Goal: Task Accomplishment & Management: Complete application form

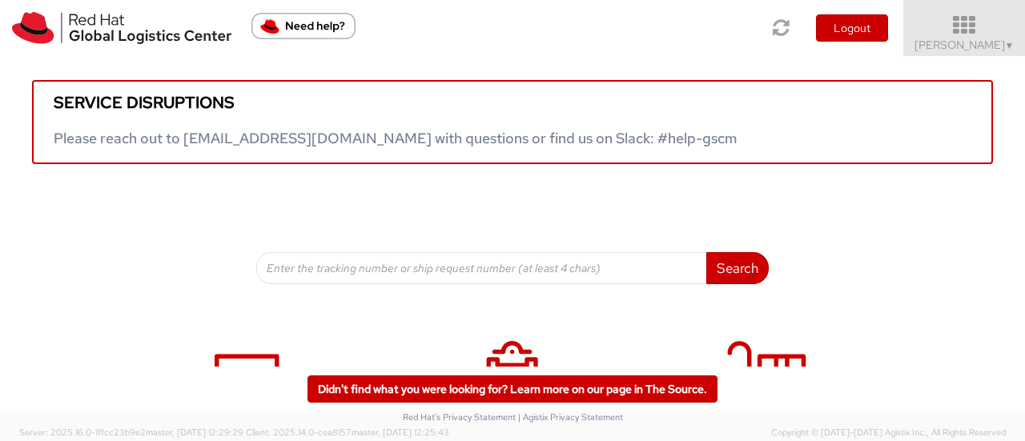
click at [986, 46] on span "Heather Whitley ▼" at bounding box center [964, 45] width 100 height 14
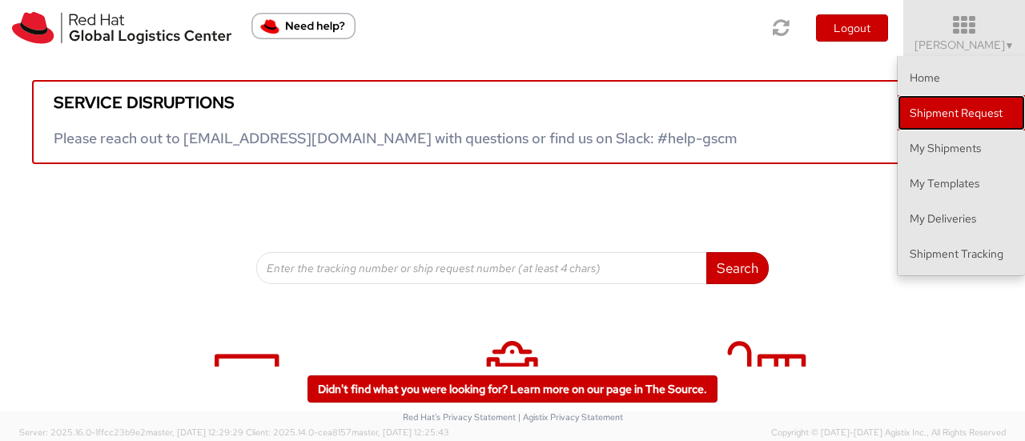
click at [964, 108] on link "Shipment Request" at bounding box center [960, 112] width 127 height 35
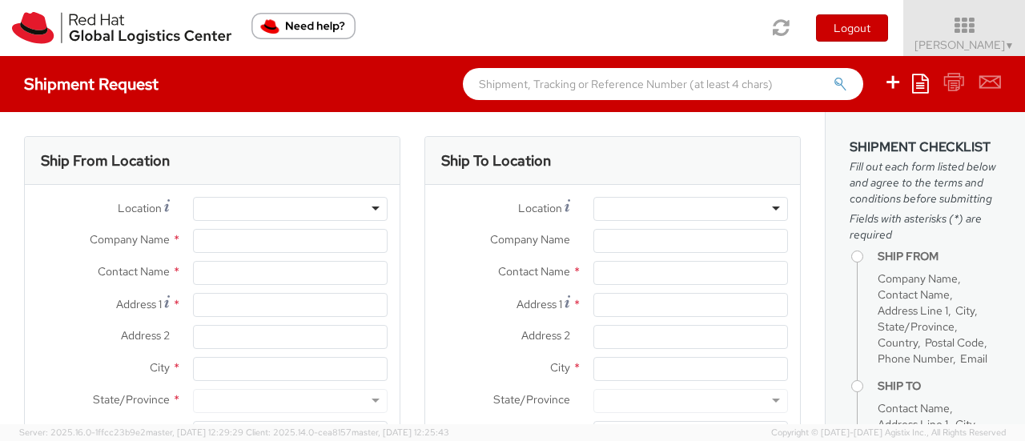
select select
select select "764"
click at [227, 207] on div at bounding box center [290, 209] width 195 height 24
click at [368, 207] on div at bounding box center [290, 209] width 195 height 24
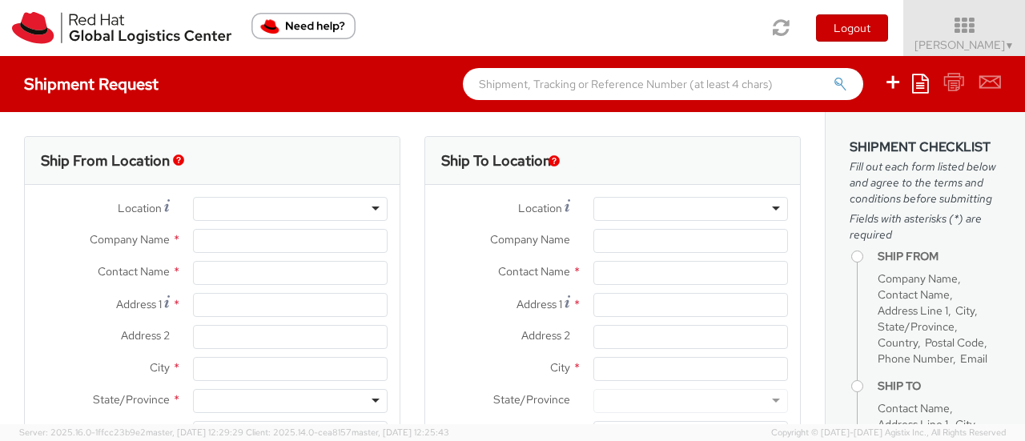
type input "Red Hat, Inc."
type input "[PERSON_NAME]"
type input "[STREET_ADDRESS]"
type input "RALEIGH"
type input "27601"
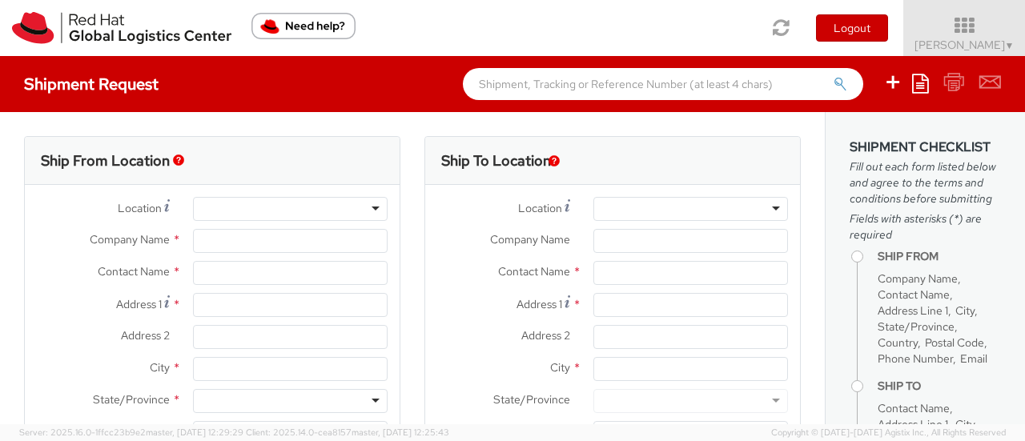
type input "[PHONE_NUMBER]"
type input "[EMAIL_ADDRESS][DOMAIN_NAME]"
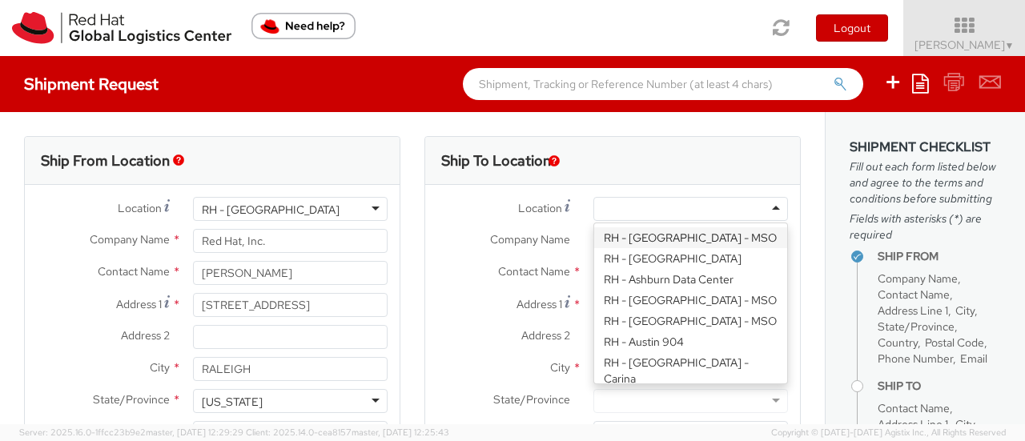
click at [620, 203] on div at bounding box center [690, 209] width 195 height 24
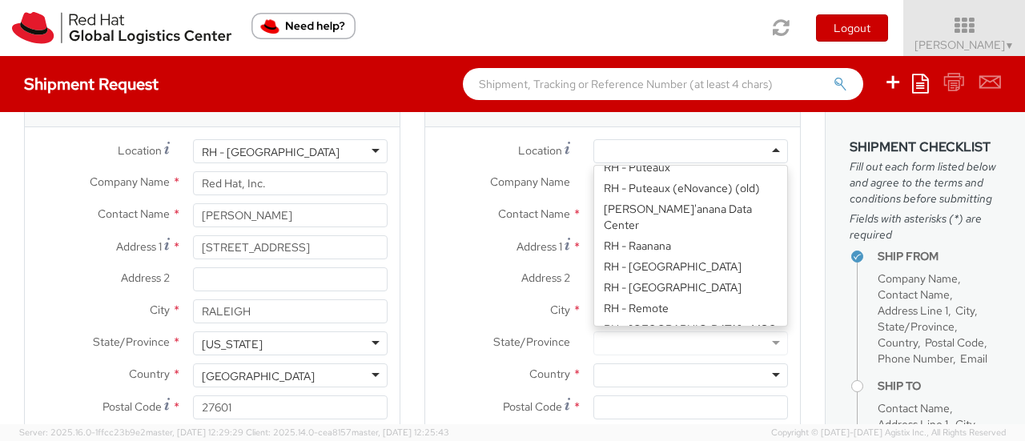
scroll to position [2308, 0]
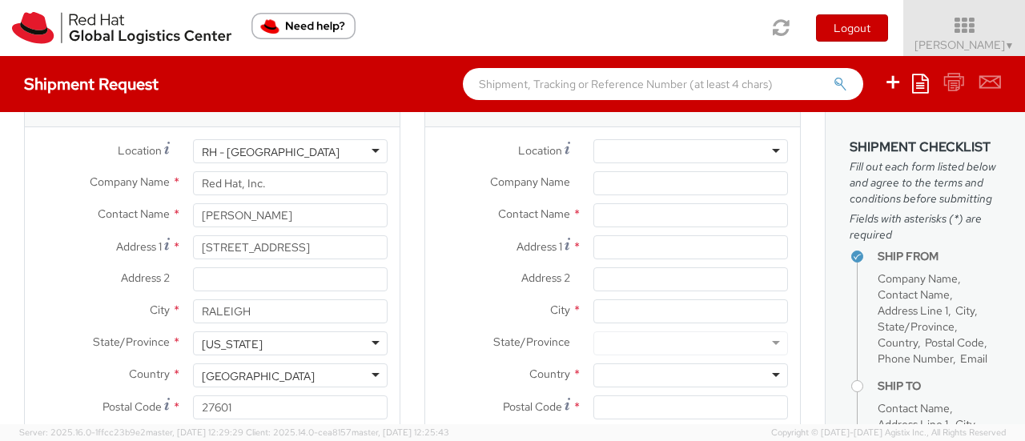
click at [439, 284] on label "Address 2 *" at bounding box center [503, 277] width 156 height 21
click at [593, 284] on input "Address 2 *" at bounding box center [690, 279] width 195 height 24
click at [607, 160] on div at bounding box center [690, 151] width 195 height 24
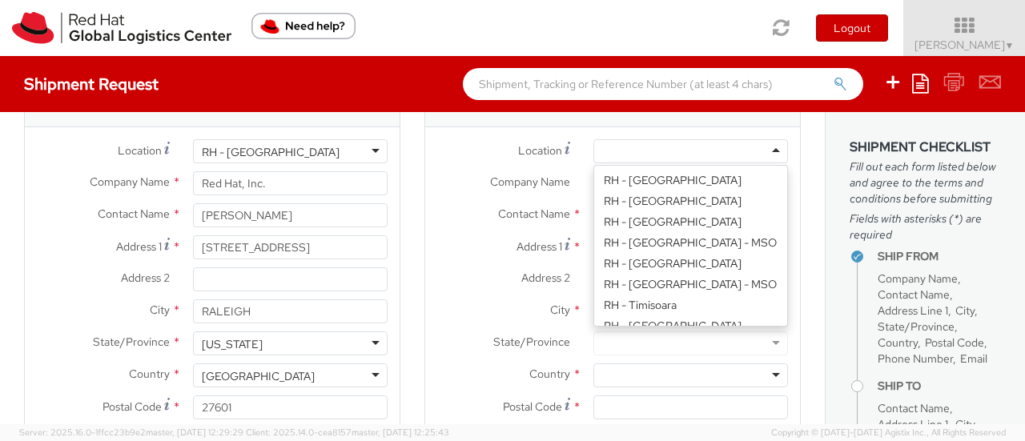
scroll to position [2869, 0]
type input "Pilot Warehouse"
type input "9221 Globe Center Drive STE 120"
type input "Morrisville"
type input "27560"
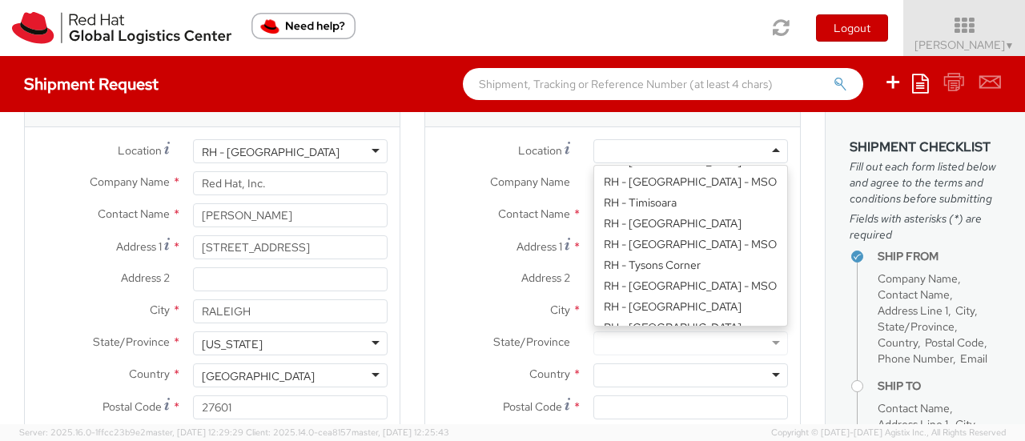
type input "19193013076"
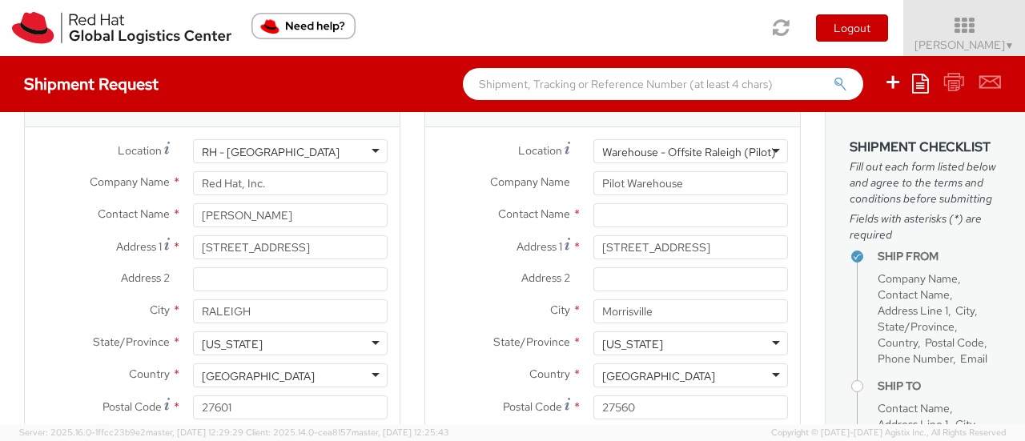
scroll to position [1, 0]
click at [752, 156] on div "Warehouse - Offsite Raleigh (Pilot)" at bounding box center [689, 151] width 174 height 16
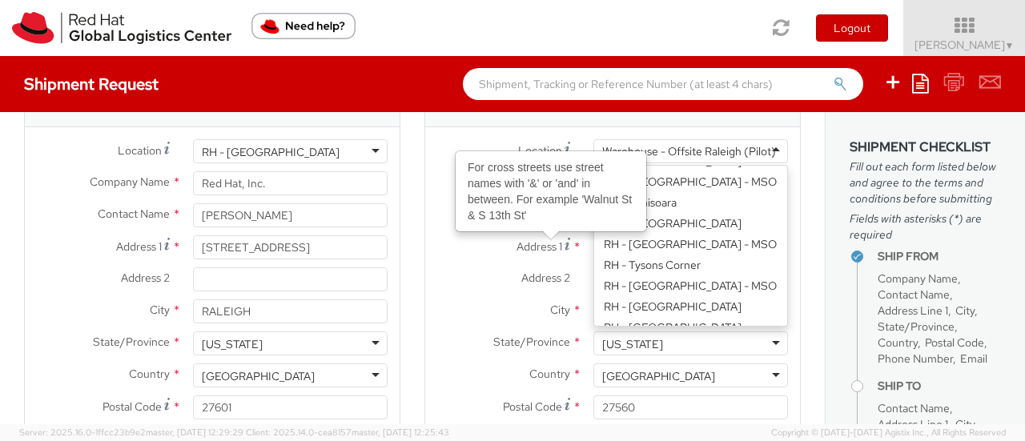
click at [488, 307] on label "City *" at bounding box center [503, 309] width 156 height 21
click at [593, 307] on input "Morrisville" at bounding box center [690, 311] width 195 height 24
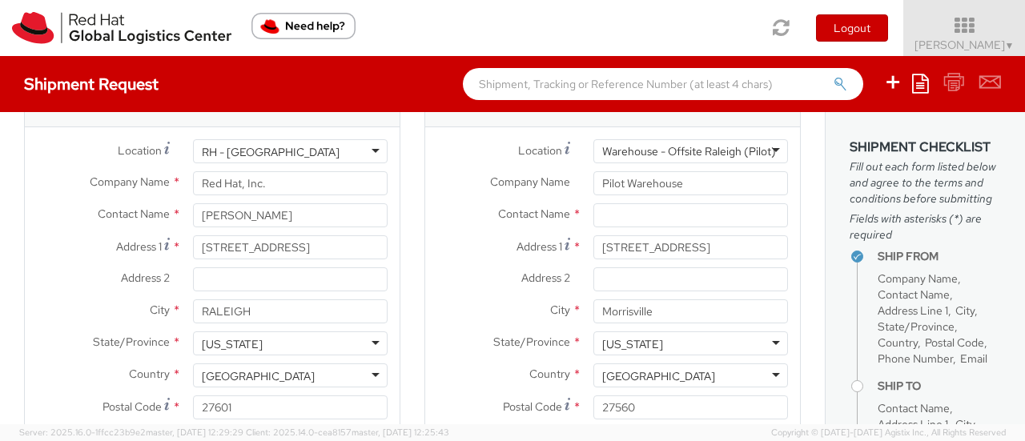
click at [671, 160] on div "Warehouse - Offsite Raleigh (Pilot)" at bounding box center [690, 151] width 195 height 24
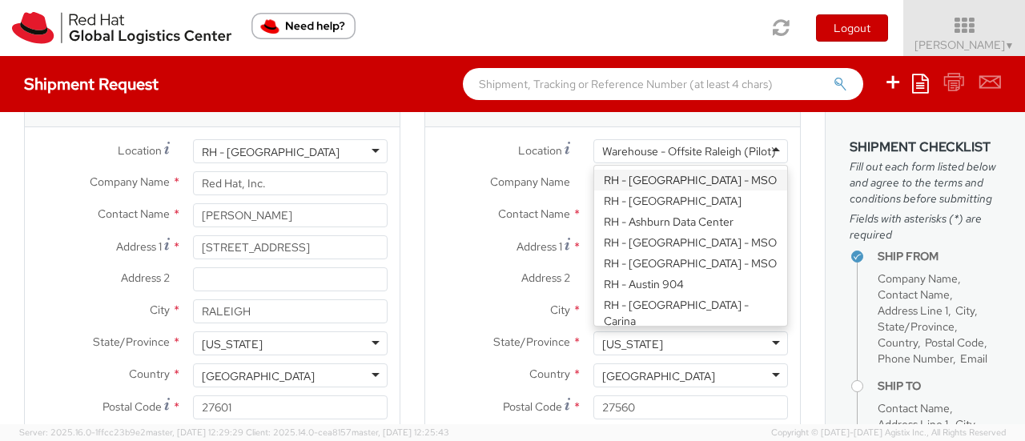
scroll to position [0, 0]
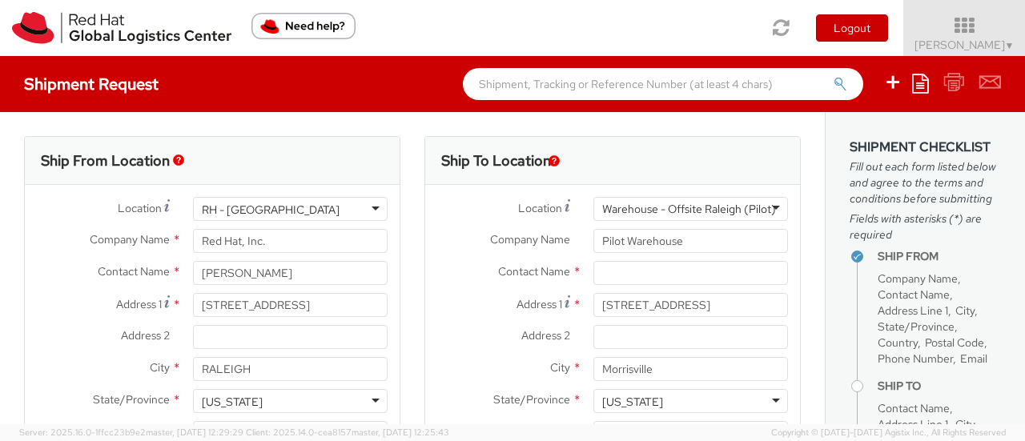
click at [662, 178] on div "Ship To Location" at bounding box center [612, 161] width 375 height 48
click at [785, 18] on icon at bounding box center [781, 27] width 19 height 22
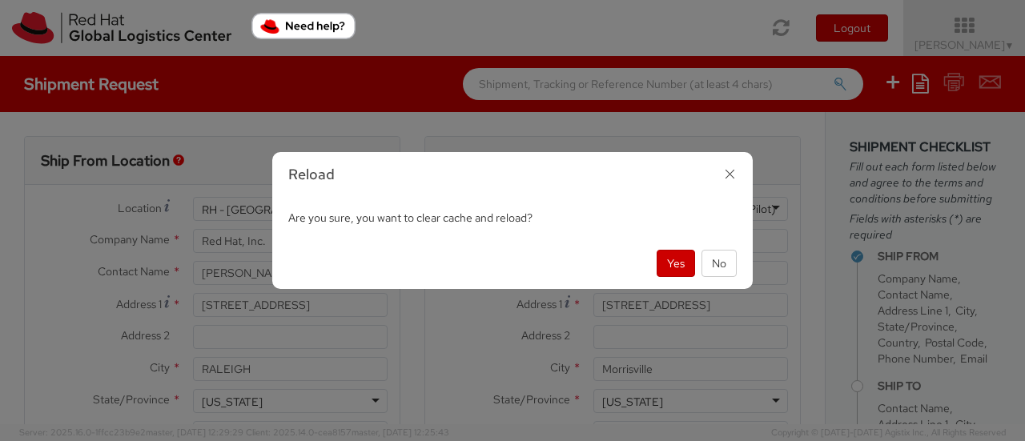
click at [661, 243] on div "Yes No" at bounding box center [512, 263] width 480 height 51
click at [668, 254] on button "Yes" at bounding box center [675, 263] width 38 height 27
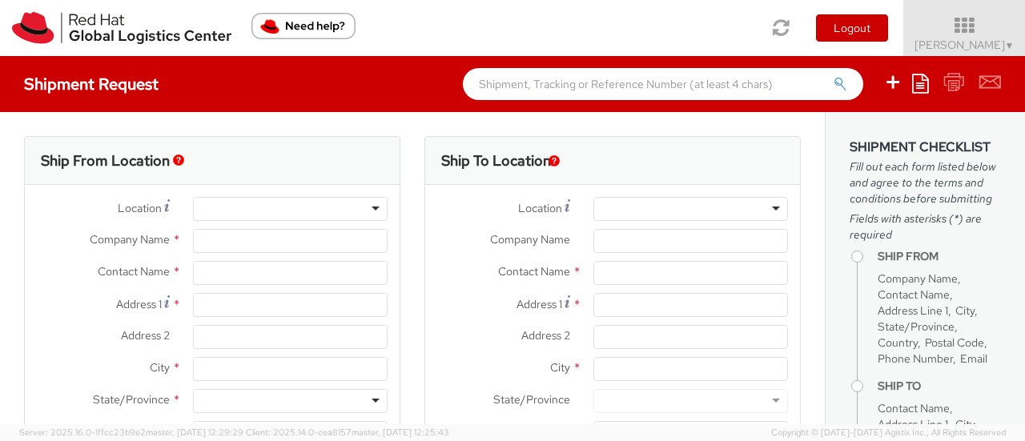
select select "764"
select select
click at [267, 212] on div at bounding box center [290, 209] width 195 height 24
type input "Red Hat, Inc."
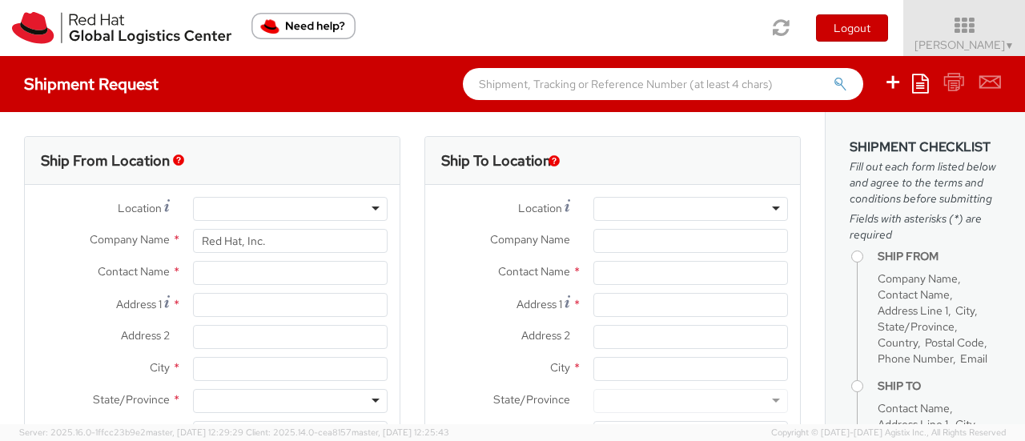
type input "[PERSON_NAME]"
type input "[STREET_ADDRESS]"
type input "RALEIGH"
type input "27601"
type input "[PHONE_NUMBER]"
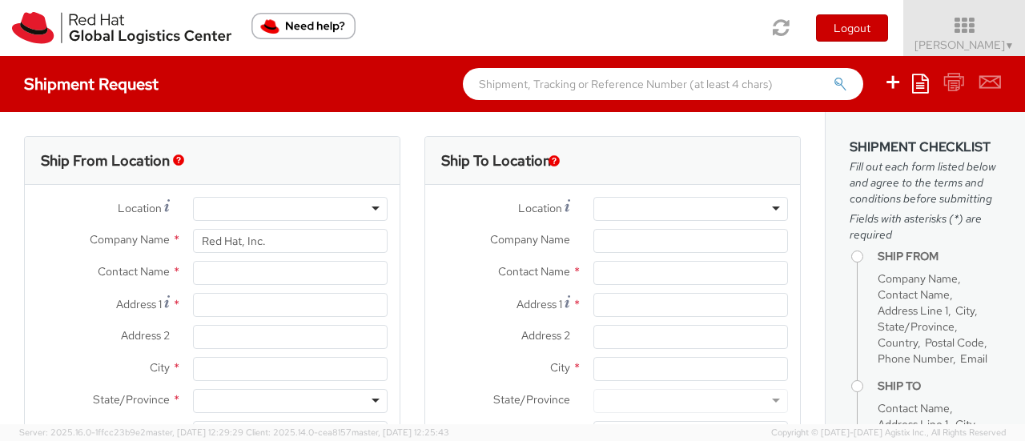
type input "[EMAIL_ADDRESS][DOMAIN_NAME]"
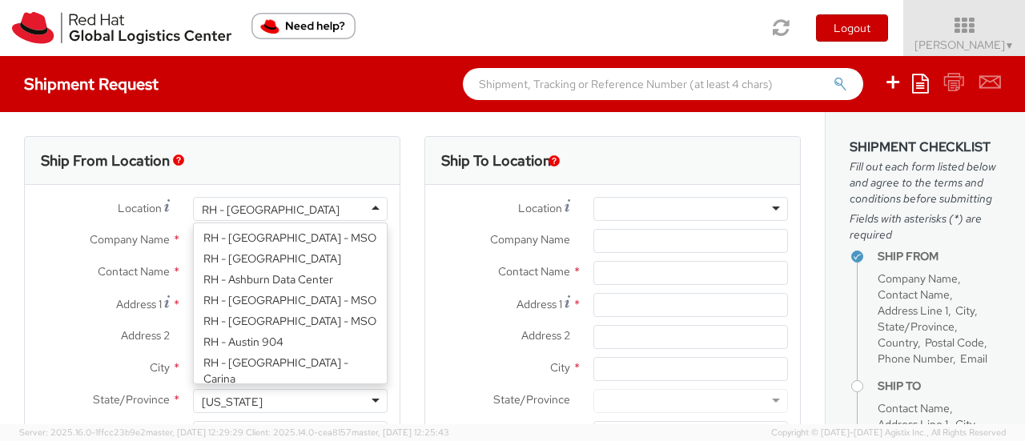
scroll to position [2060, 0]
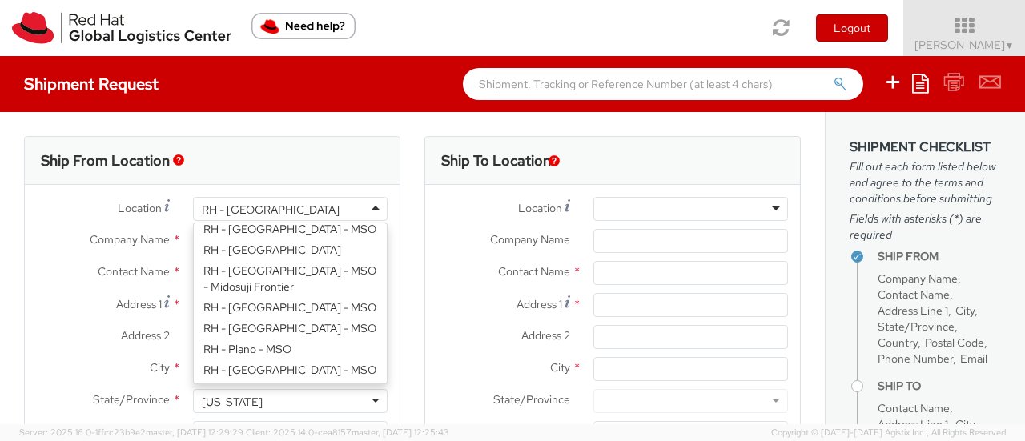
click at [370, 212] on div "RH - [GEOGRAPHIC_DATA]" at bounding box center [290, 209] width 195 height 24
click at [361, 144] on div "Ship From Location" at bounding box center [212, 161] width 375 height 48
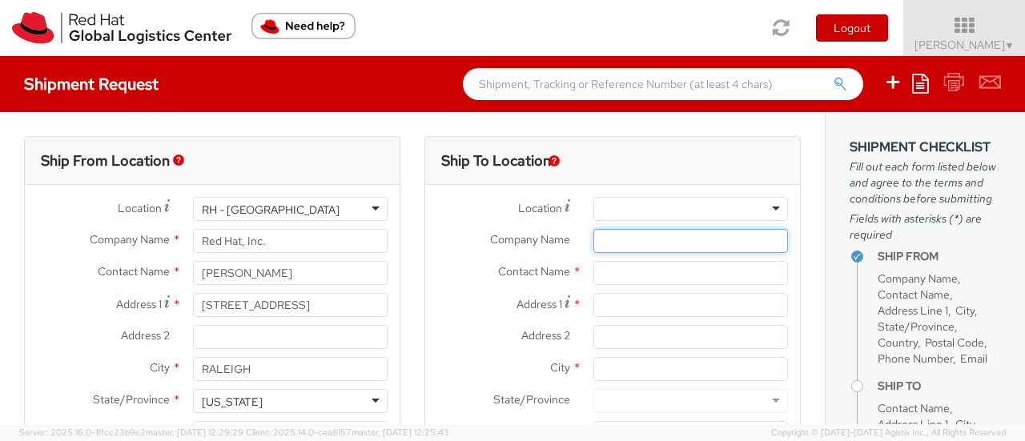
click at [615, 231] on input "Company Name *" at bounding box center [690, 241] width 195 height 24
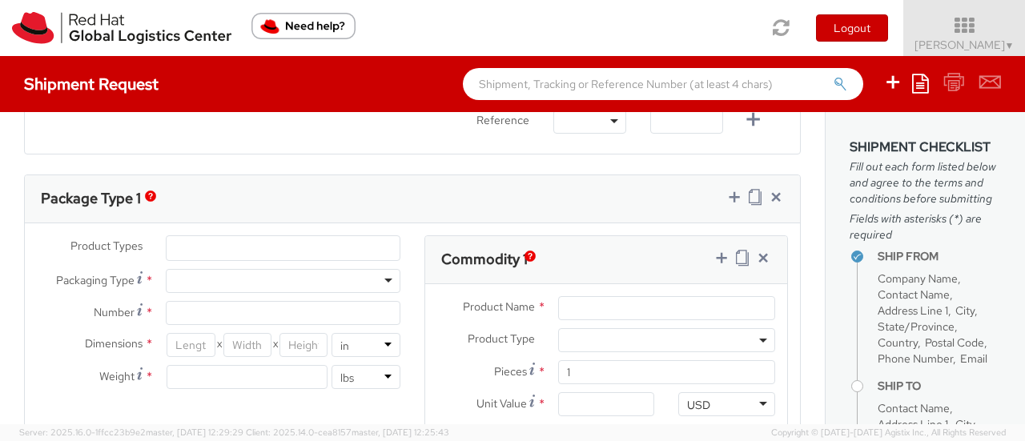
scroll to position [736, 0]
click at [255, 231] on div "Product Types * Documents Docking Station Laptop Monitor Other Hardware Server …" at bounding box center [412, 354] width 775 height 262
click at [266, 249] on ul at bounding box center [282, 247] width 233 height 24
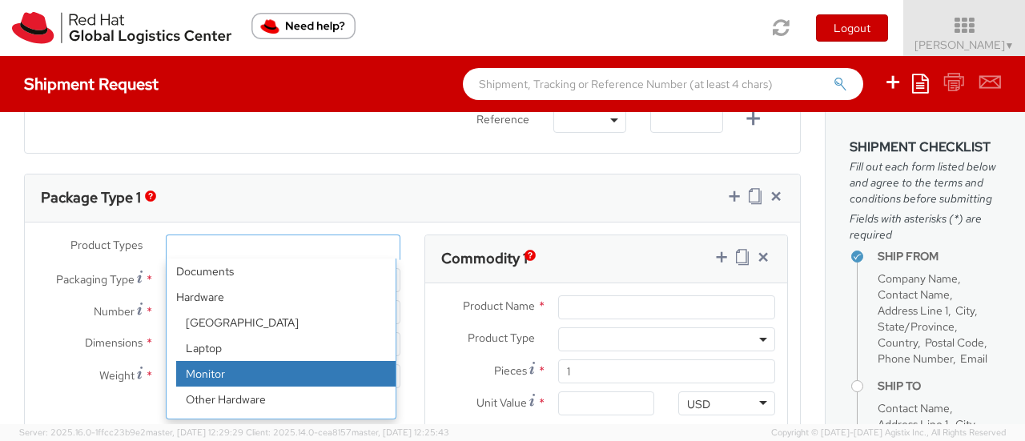
scroll to position [70, 0]
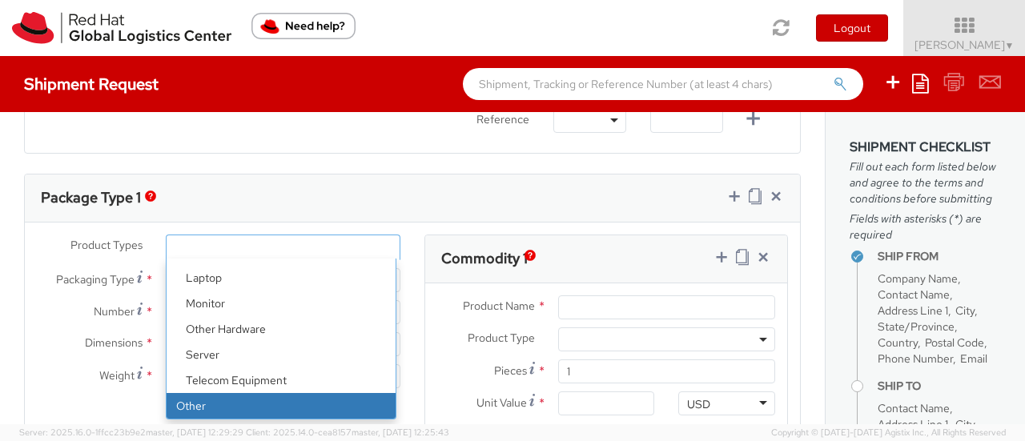
select select "OTHER"
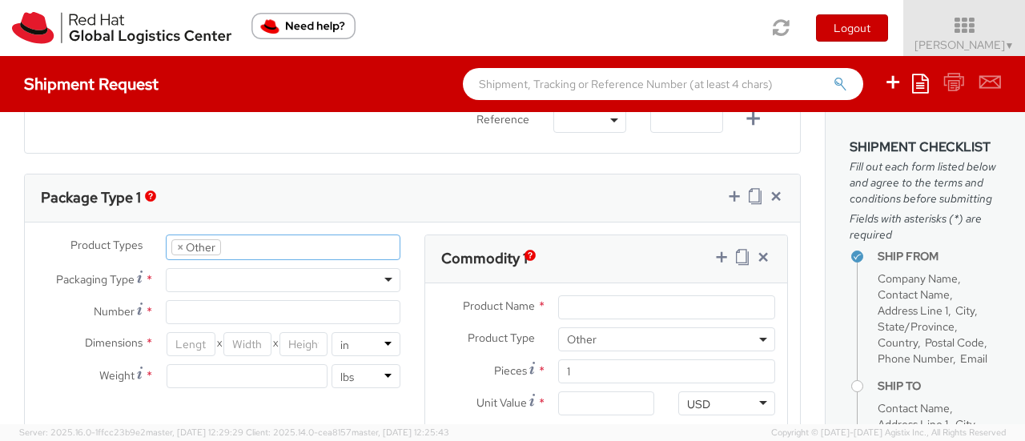
scroll to position [122, 0]
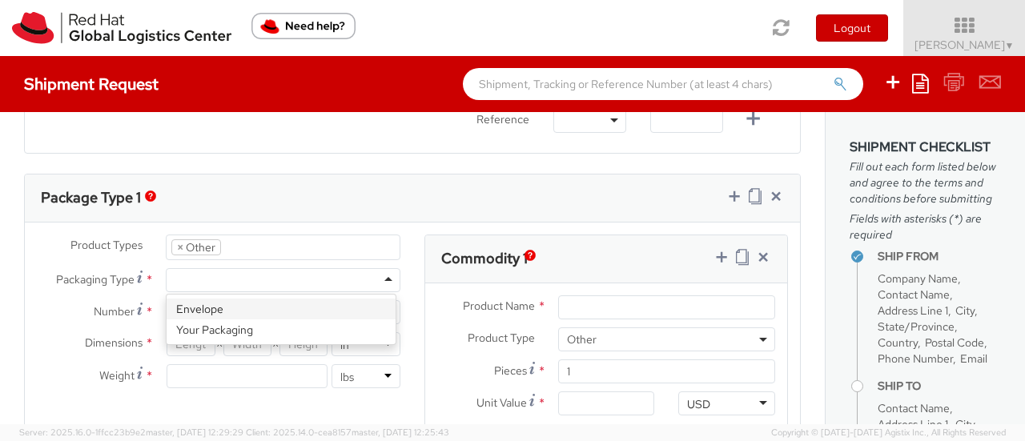
click at [286, 281] on div at bounding box center [283, 280] width 235 height 24
type input "1"
type input "9.5"
type input "12.5"
type input "0.25"
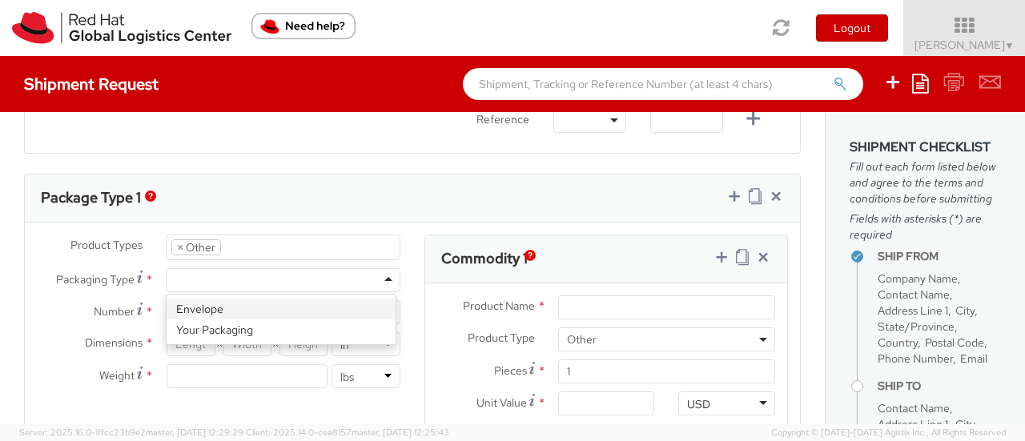
type input "1"
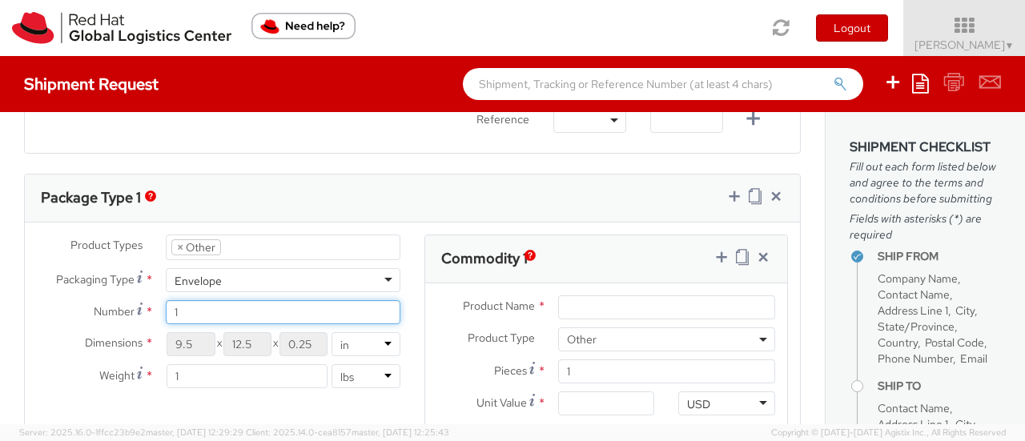
click at [254, 316] on input "1" at bounding box center [283, 312] width 235 height 24
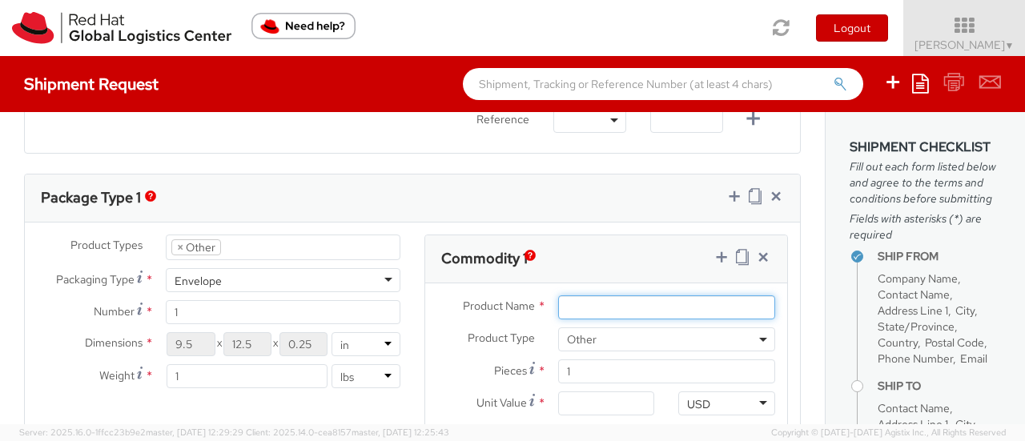
click at [571, 309] on input "Product Name *" at bounding box center [666, 307] width 217 height 24
type input "Letter"
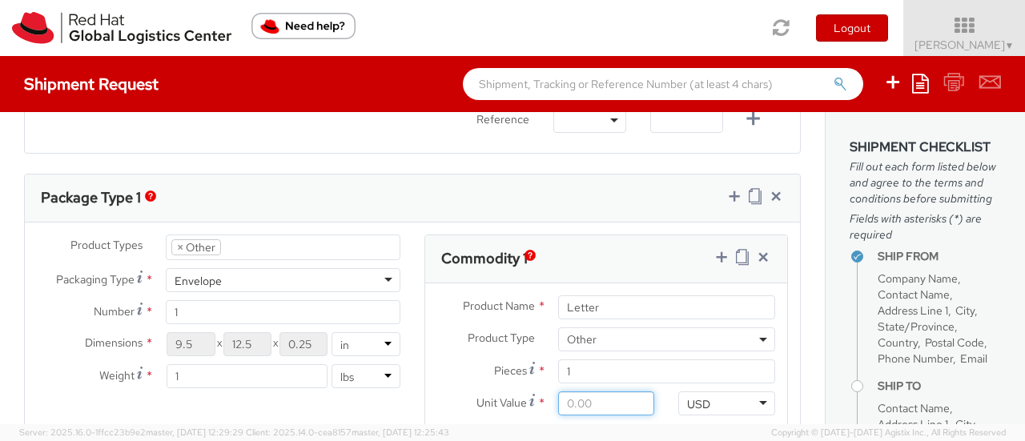
click at [589, 404] on input "Unit Value *" at bounding box center [606, 403] width 97 height 24
type input "1.00"
click at [395, 406] on div "Product Types * Documents Docking Station Laptop Monitor Other Hardware Server …" at bounding box center [412, 362] width 775 height 254
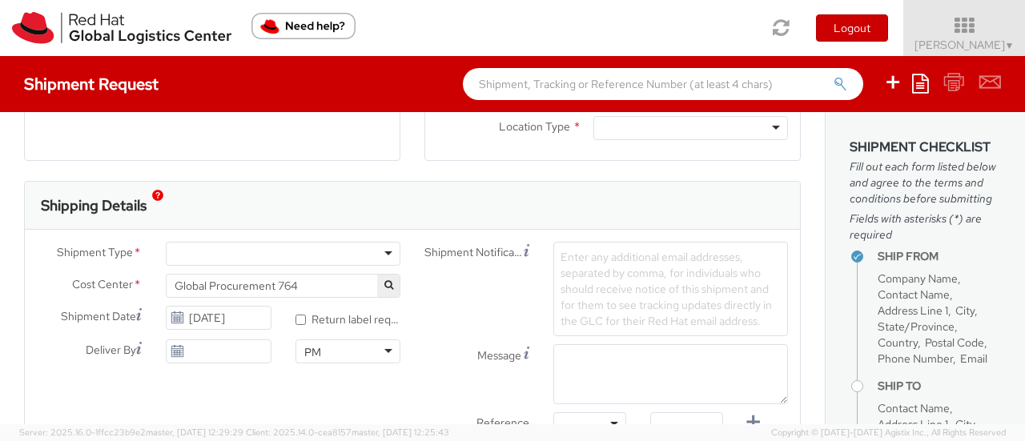
scroll to position [447, 0]
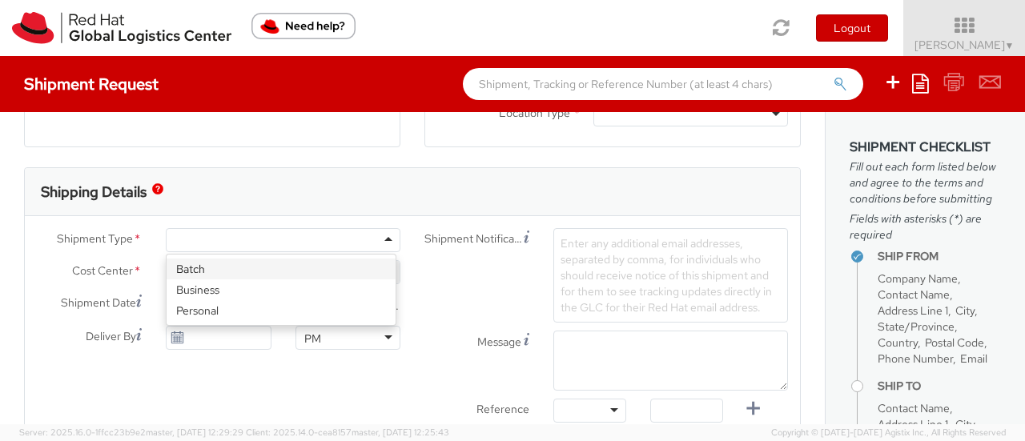
click at [265, 239] on div at bounding box center [283, 240] width 235 height 24
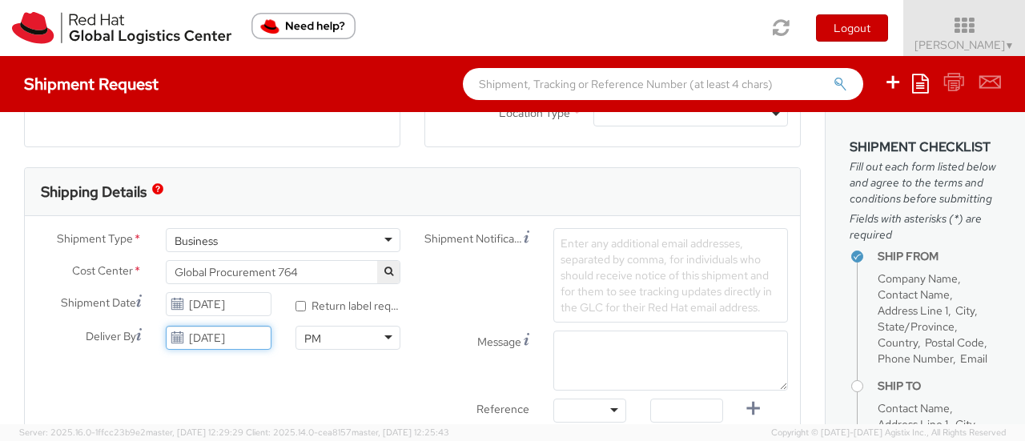
click at [239, 336] on input "[DATE]" at bounding box center [218, 338] width 105 height 24
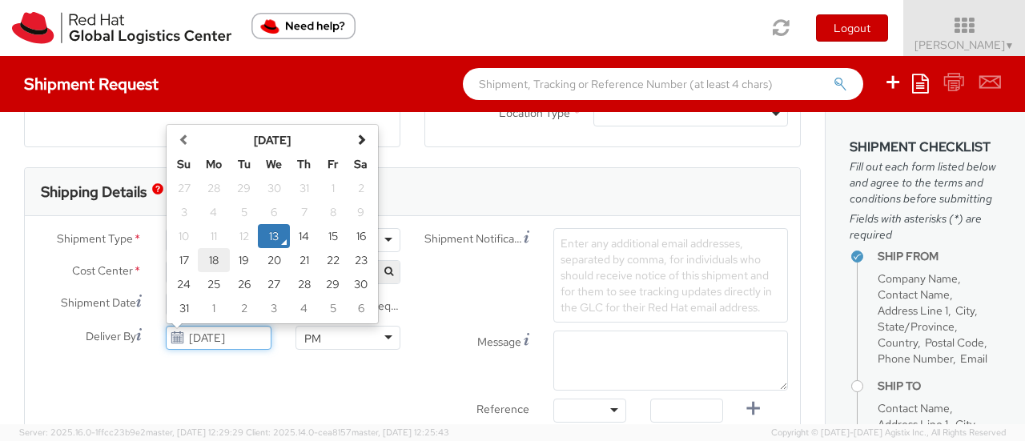
click at [211, 264] on td "18" at bounding box center [214, 260] width 32 height 24
type input "[DATE]"
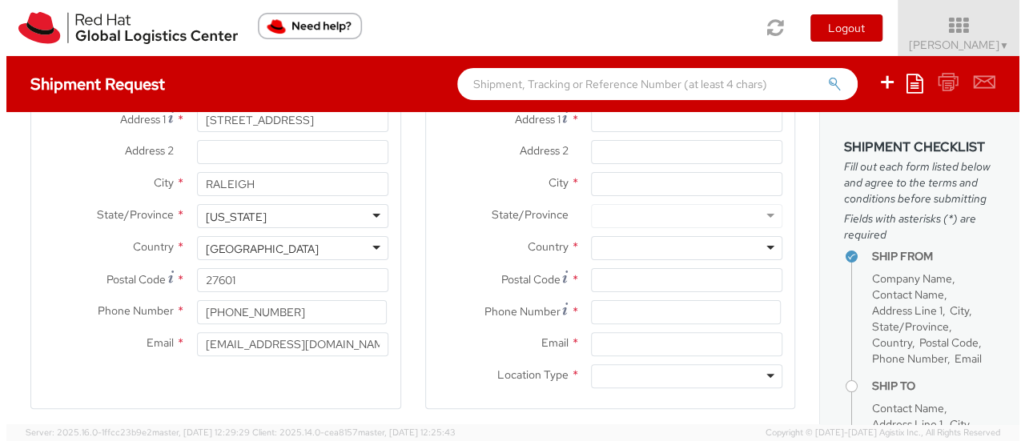
scroll to position [56, 0]
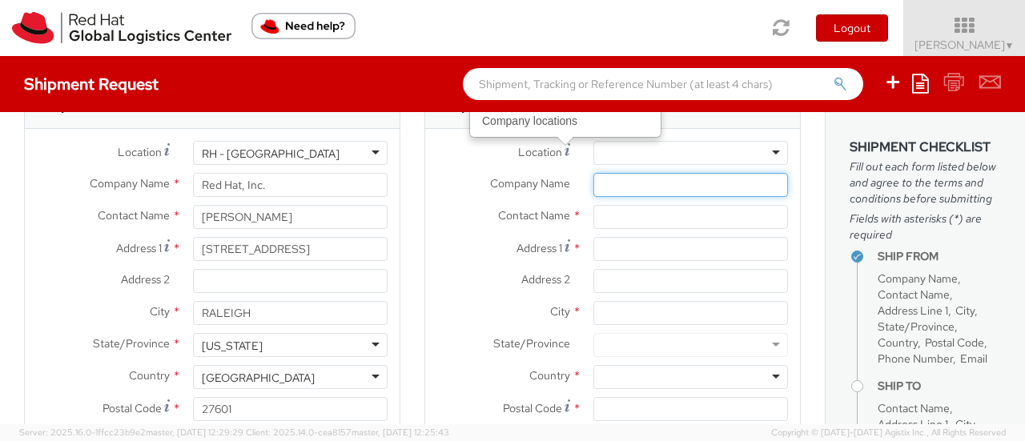
click at [604, 176] on input "Company Name *" at bounding box center [690, 185] width 195 height 24
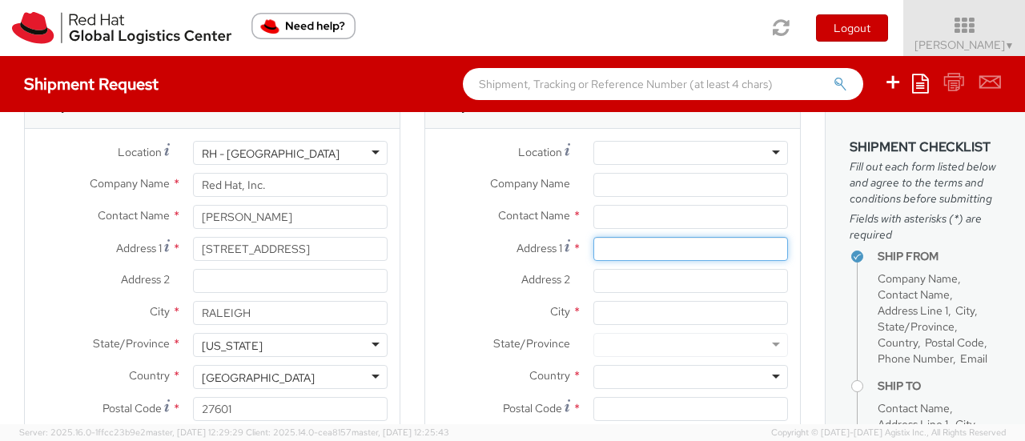
click at [600, 247] on input "Address 1 *" at bounding box center [690, 249] width 195 height 24
paste input "[STREET_ADDRESS]"
drag, startPoint x: 609, startPoint y: 251, endPoint x: 828, endPoint y: 263, distance: 218.8
click at [828, 263] on div "Ship From Location Location * [GEOGRAPHIC_DATA] - [GEOGRAPHIC_DATA] [GEOGRAPHIC…" at bounding box center [512, 268] width 1025 height 312
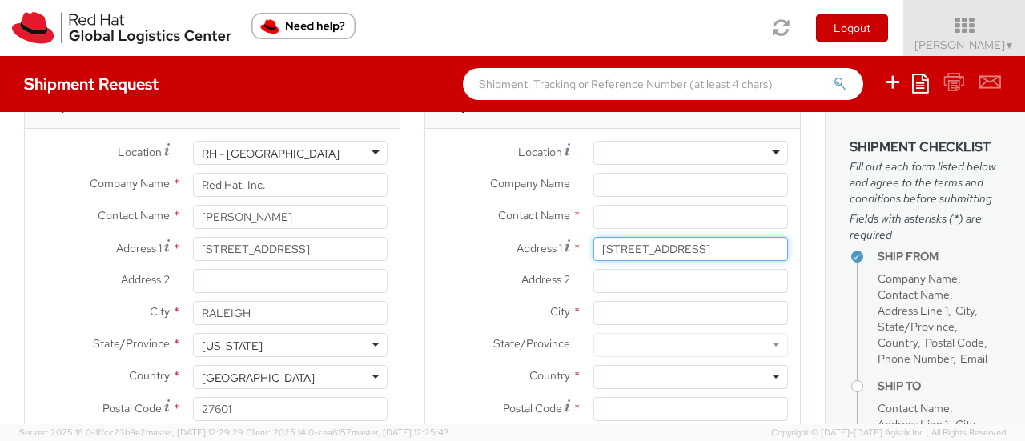
scroll to position [0, 0]
type input "[STREET_ADDRESS]"
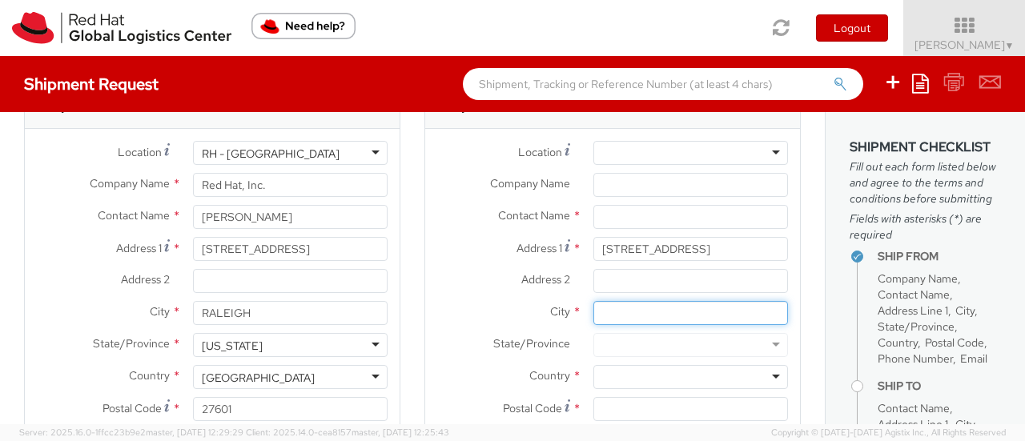
click at [615, 319] on input "City *" at bounding box center [690, 313] width 195 height 24
paste input "[GEOGRAPHIC_DATA]"
drag, startPoint x: 700, startPoint y: 316, endPoint x: 764, endPoint y: 319, distance: 64.9
click at [764, 319] on input "[GEOGRAPHIC_DATA]" at bounding box center [690, 313] width 195 height 24
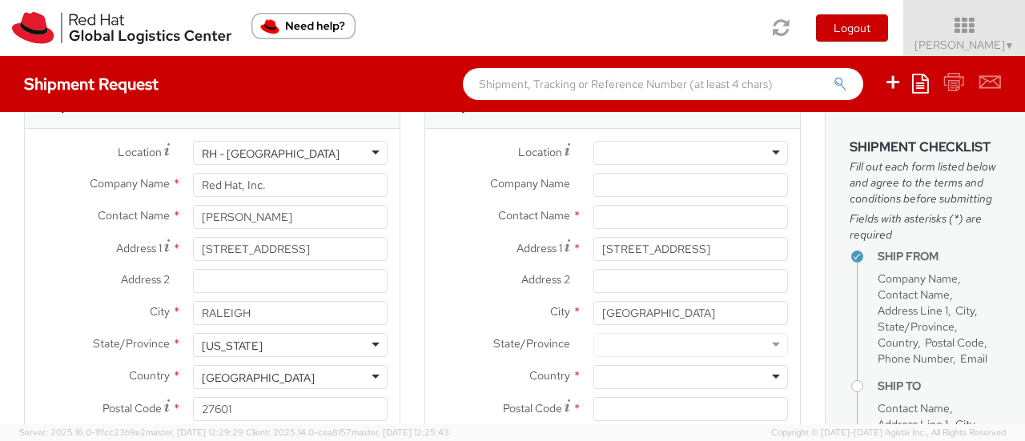
click at [691, 340] on div at bounding box center [690, 345] width 195 height 24
click at [676, 351] on div at bounding box center [690, 345] width 195 height 24
click at [752, 343] on div at bounding box center [690, 345] width 195 height 24
click at [714, 345] on div at bounding box center [690, 345] width 195 height 24
click at [714, 308] on input "[GEOGRAPHIC_DATA]" at bounding box center [690, 313] width 195 height 24
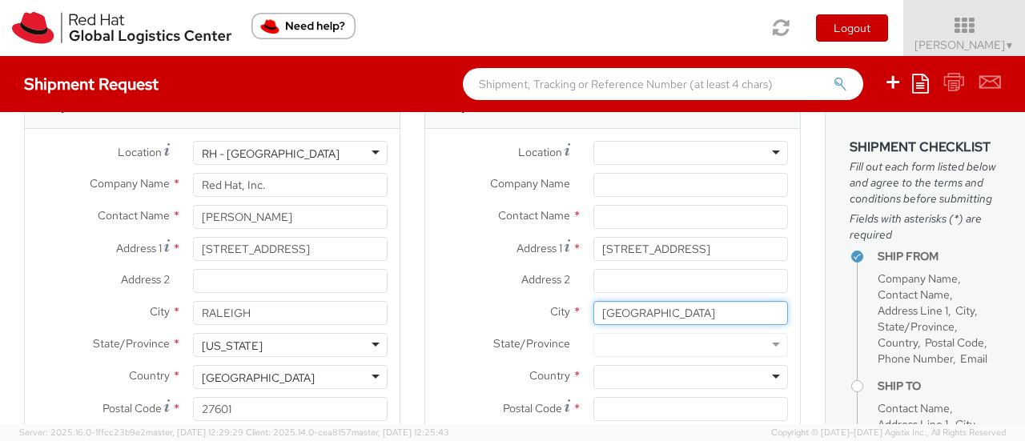
click at [597, 317] on input "[GEOGRAPHIC_DATA]" at bounding box center [690, 313] width 195 height 24
type input "[GEOGRAPHIC_DATA]"
click at [712, 346] on div at bounding box center [690, 345] width 195 height 24
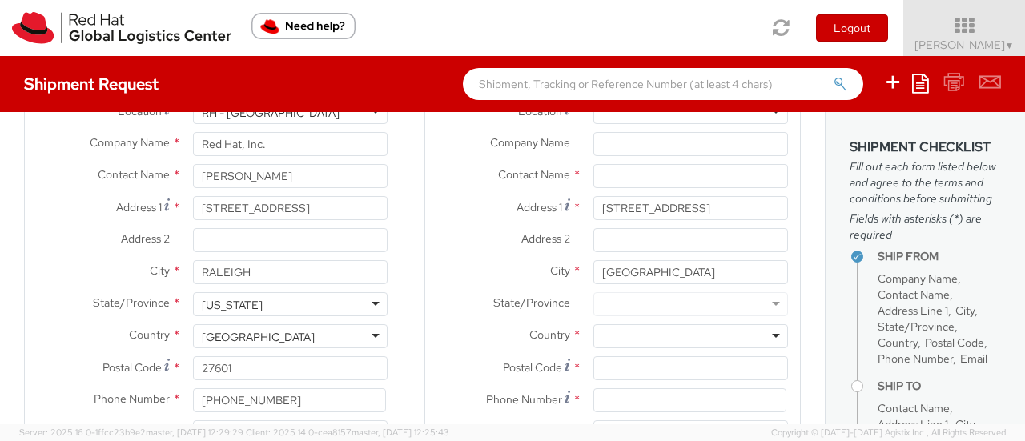
scroll to position [93, 0]
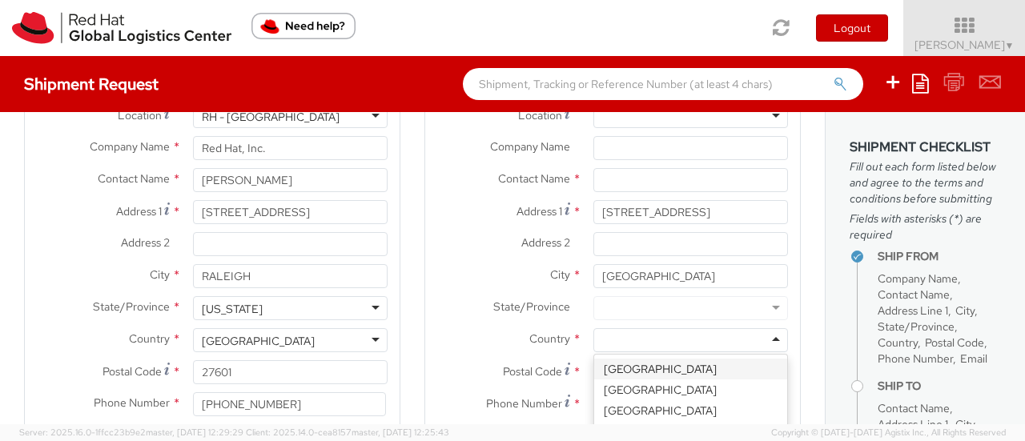
click at [692, 339] on div at bounding box center [690, 340] width 195 height 24
type input "un"
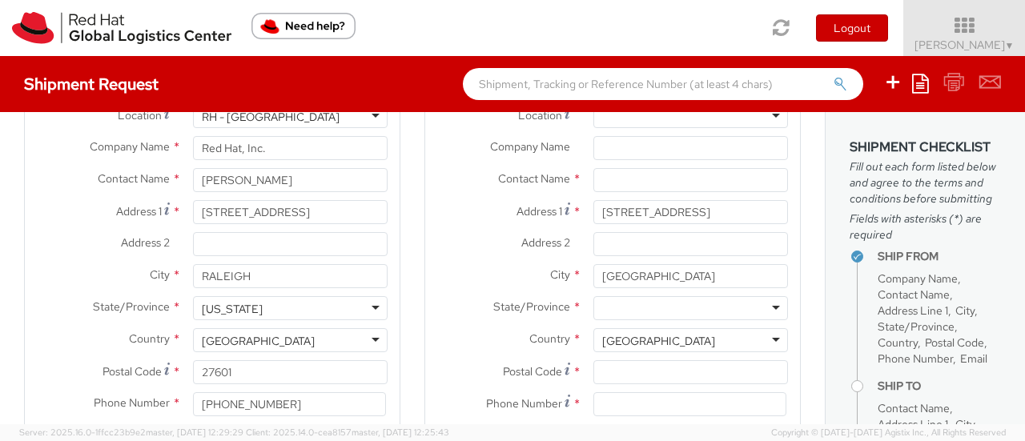
scroll to position [0, 0]
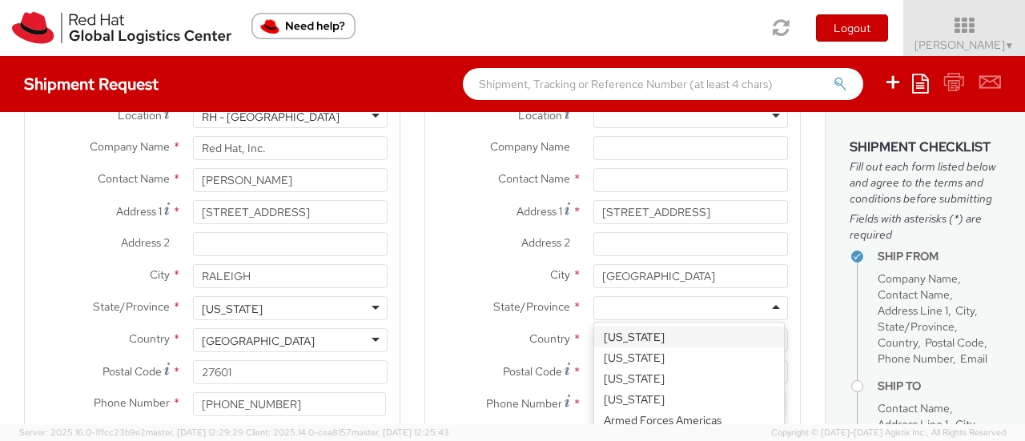
click at [637, 315] on div at bounding box center [690, 308] width 195 height 24
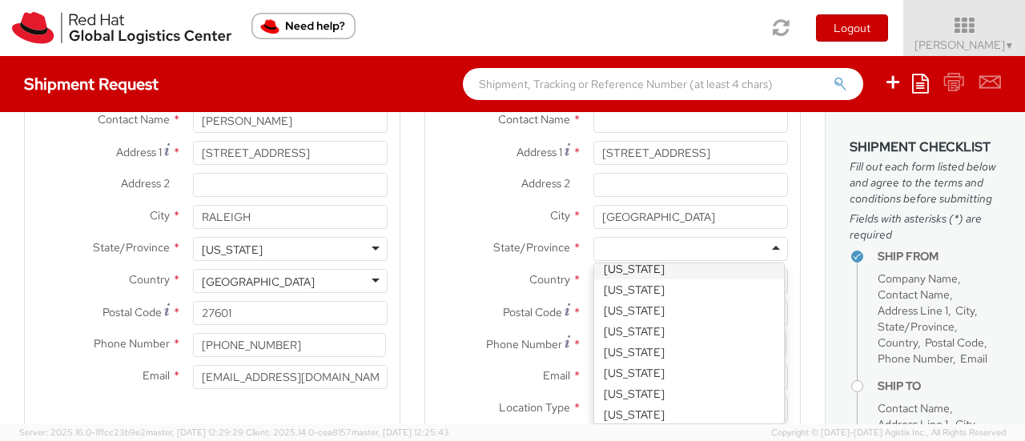
scroll to position [674, 0]
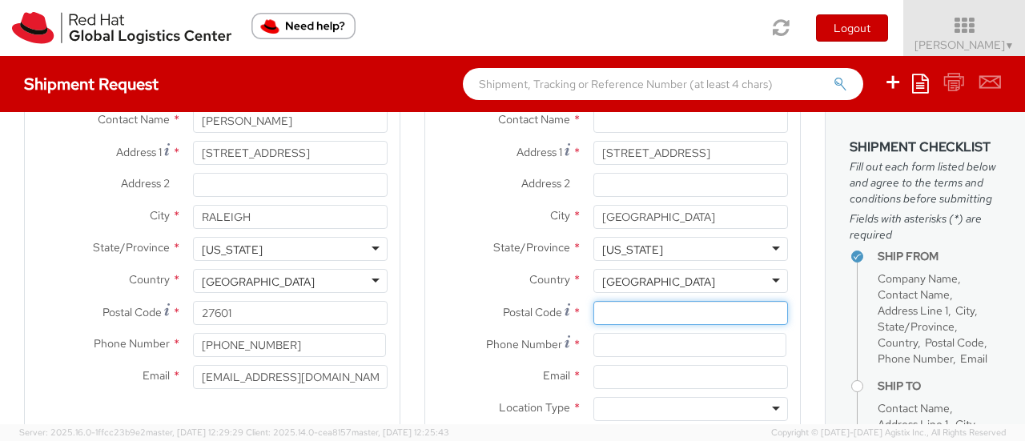
click at [610, 314] on input "Postal Code *" at bounding box center [690, 313] width 195 height 24
paste input "[GEOGRAPHIC_DATA]"
drag, startPoint x: 724, startPoint y: 315, endPoint x: 499, endPoint y: 327, distance: 224.5
click at [499, 327] on div "Postal Code * [GEOGRAPHIC_DATA]" at bounding box center [612, 317] width 375 height 32
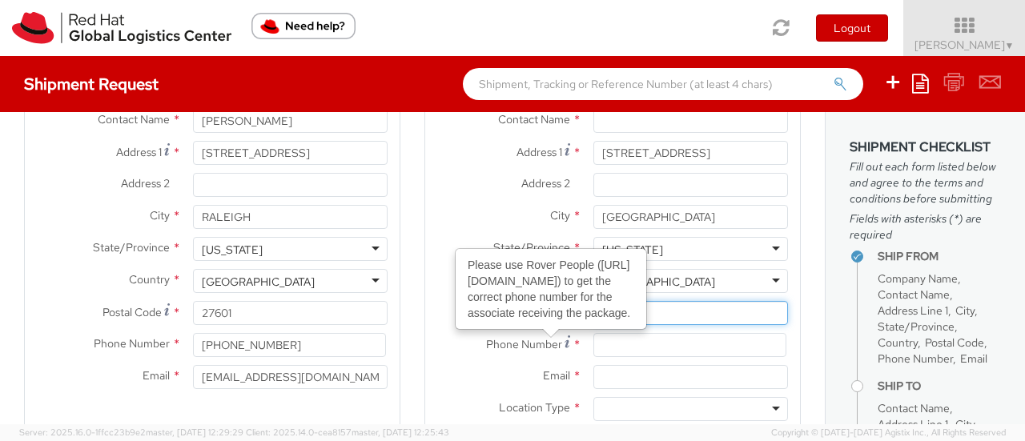
type input "11978"
click at [593, 350] on input at bounding box center [689, 345] width 193 height 24
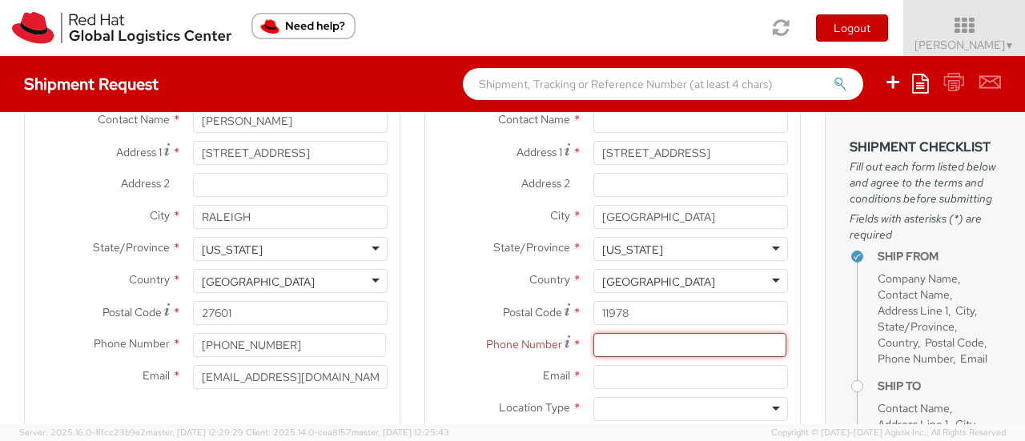
paste input "[PHONE_NUMBER]"
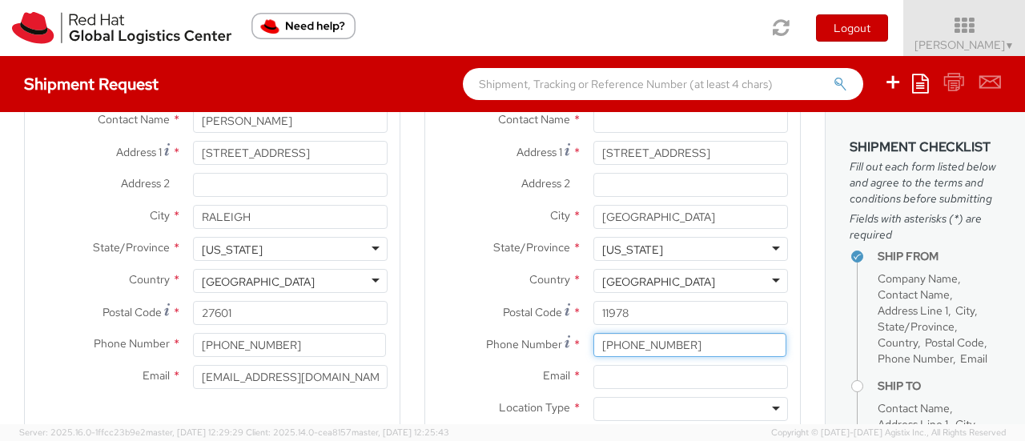
type input "[PHONE_NUMBER]"
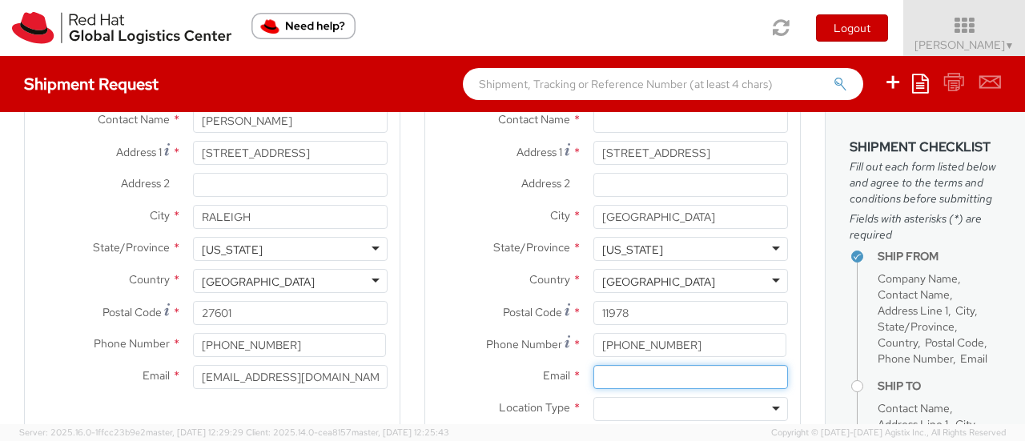
click at [621, 379] on input "Email *" at bounding box center [690, 377] width 195 height 24
paste input "[EMAIL_ADDRESS][DOMAIN_NAME]"
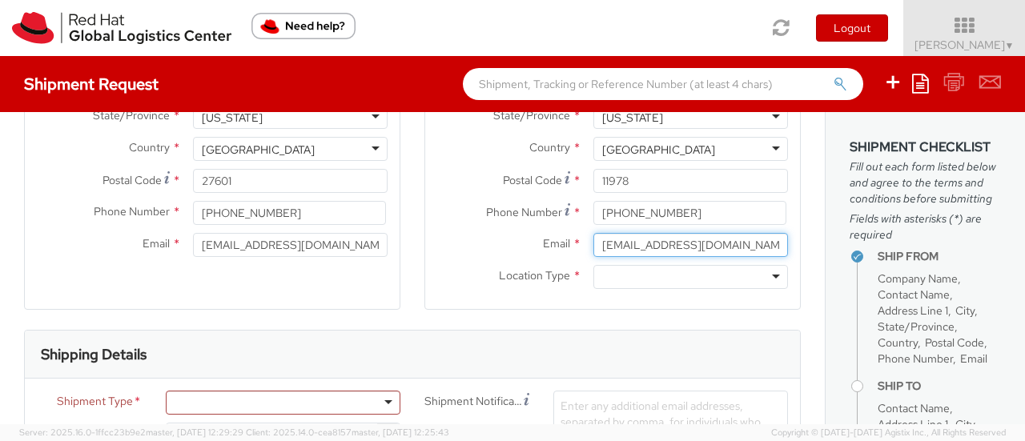
scroll to position [285, 0]
click at [593, 245] on input "[EMAIL_ADDRESS][DOMAIN_NAME]" at bounding box center [690, 244] width 195 height 24
type input "[EMAIL_ADDRESS][DOMAIN_NAME]"
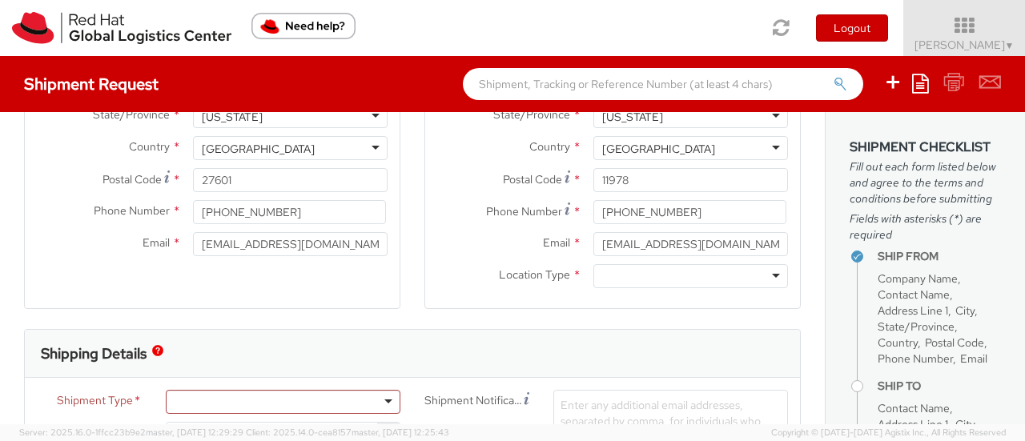
click at [693, 267] on div at bounding box center [690, 276] width 195 height 24
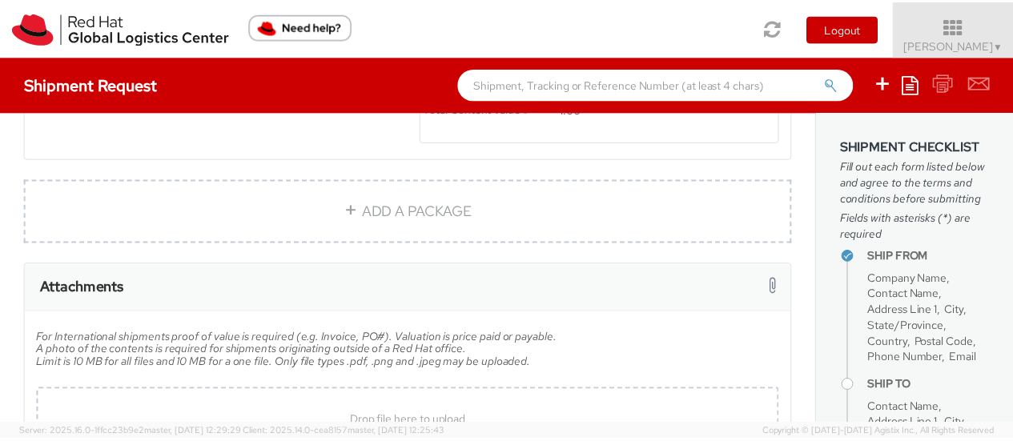
scroll to position [1198, 0]
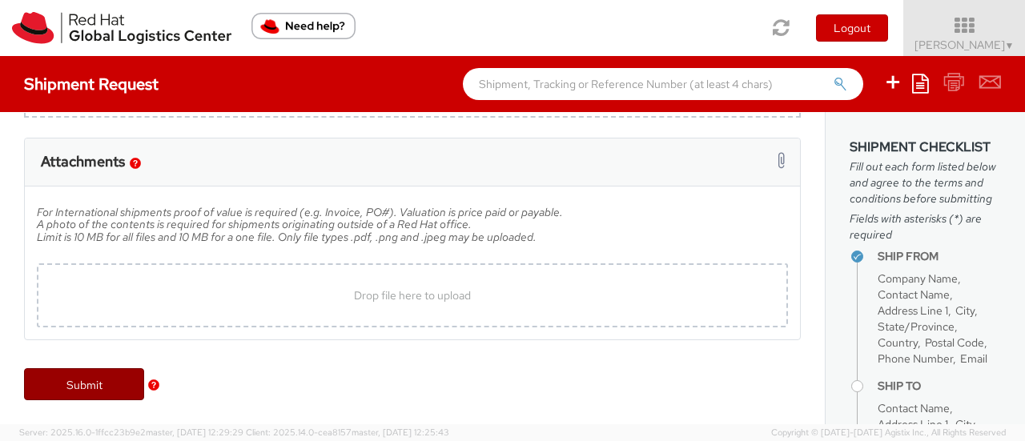
click at [110, 375] on link "Submit" at bounding box center [84, 384] width 120 height 32
click at [101, 385] on link "Submit" at bounding box center [84, 384] width 120 height 32
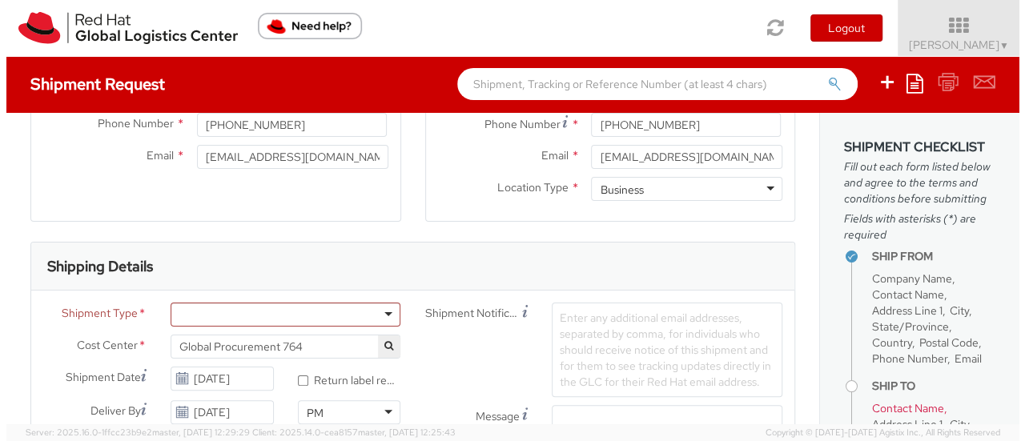
scroll to position [371, 0]
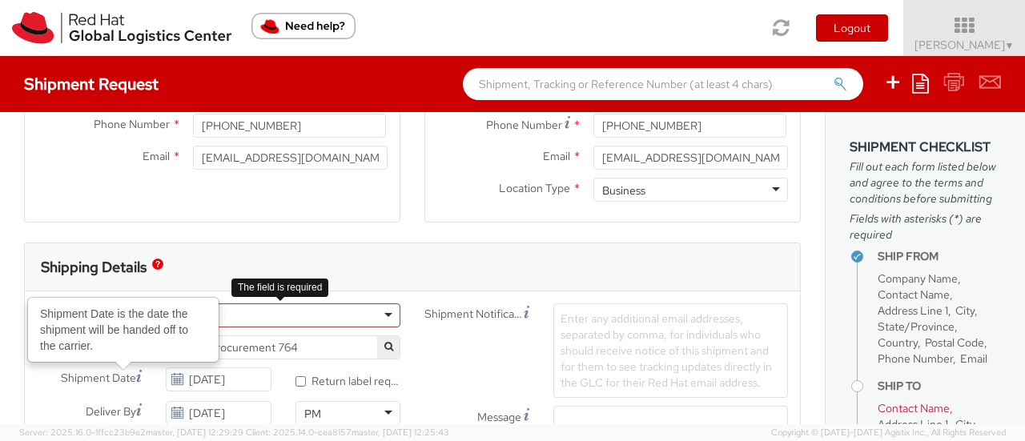
click at [247, 319] on div at bounding box center [283, 315] width 235 height 24
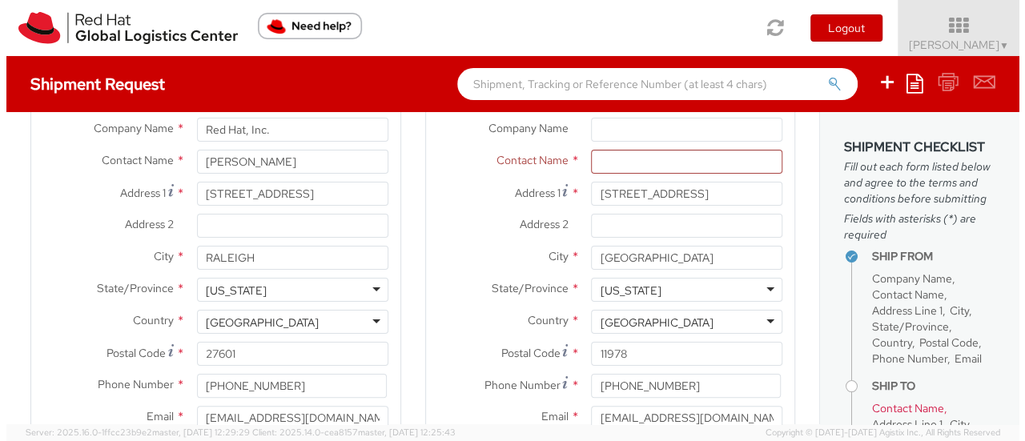
scroll to position [0, 0]
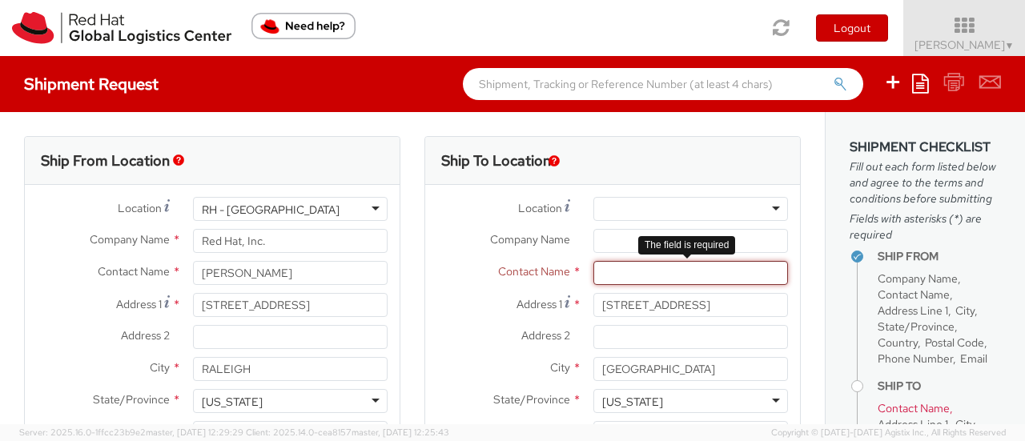
click at [629, 275] on input "text" at bounding box center [690, 273] width 195 height 24
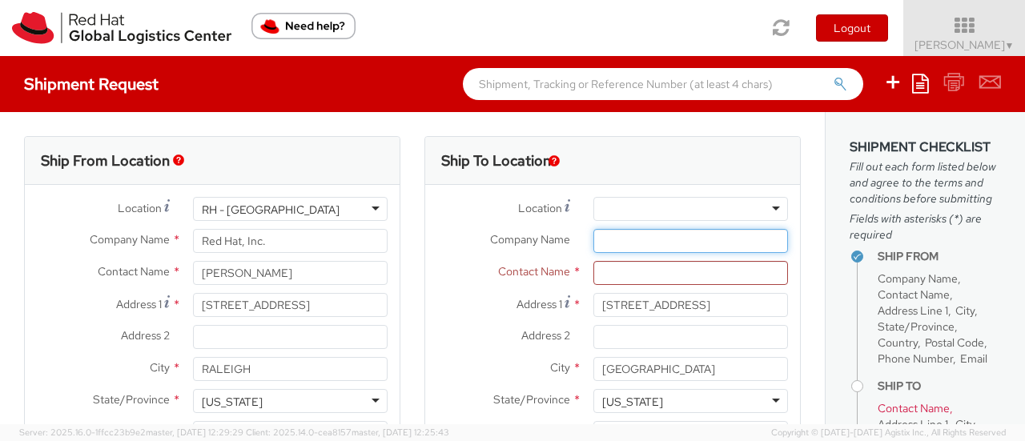
click at [639, 243] on input "Company Name *" at bounding box center [690, 241] width 195 height 24
paste input "Katavolt Media, LLC"
type input "Katavolt Media, LLC"
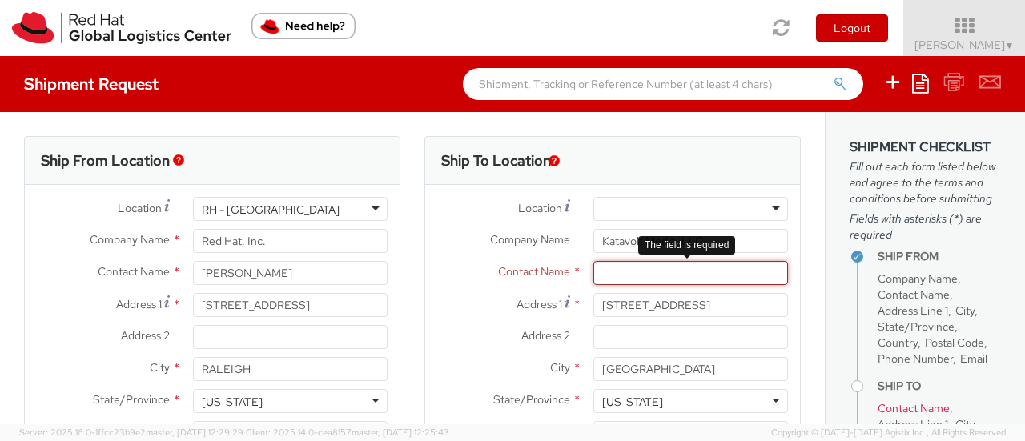
click at [610, 273] on input "text" at bounding box center [690, 273] width 195 height 24
paste input "[PERSON_NAME]"
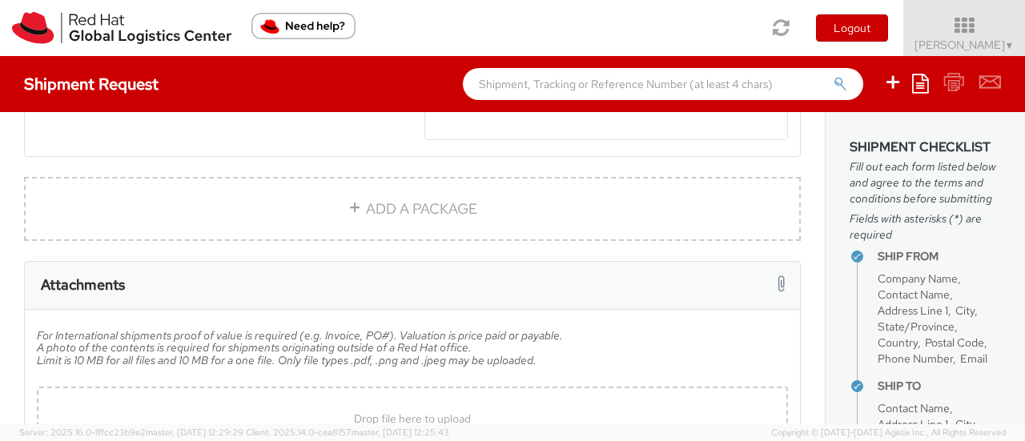
scroll to position [1198, 0]
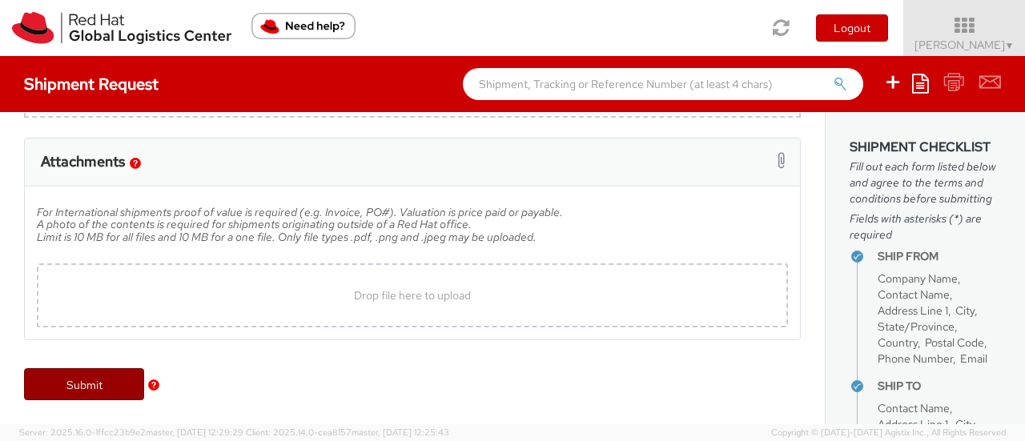
type input "[PERSON_NAME]"
click at [110, 383] on link "Submit" at bounding box center [84, 384] width 120 height 32
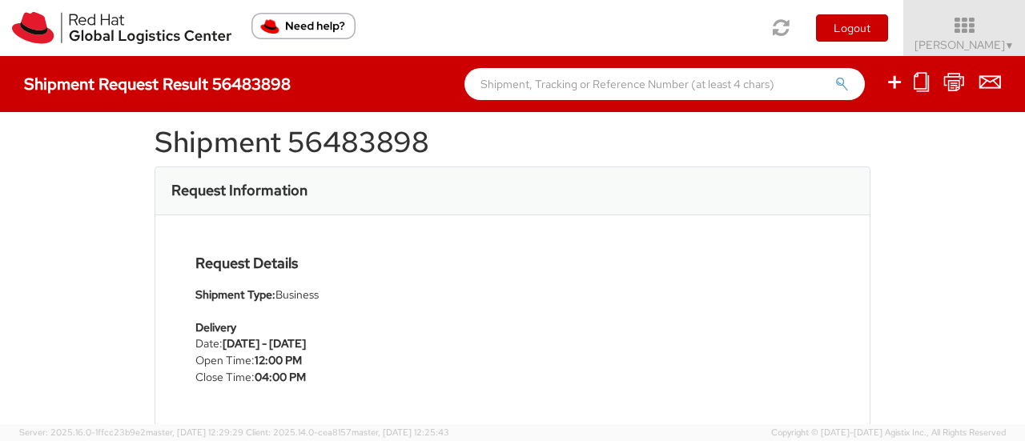
scroll to position [18, 0]
